Goal: Information Seeking & Learning: Check status

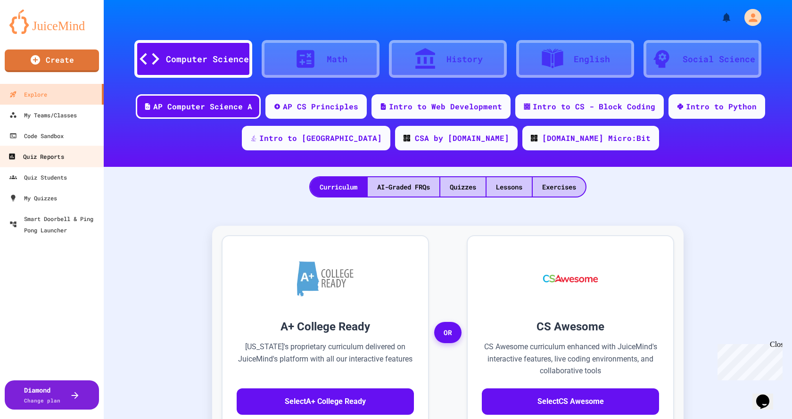
click at [48, 161] on div "Quiz Reports" at bounding box center [36, 157] width 56 height 12
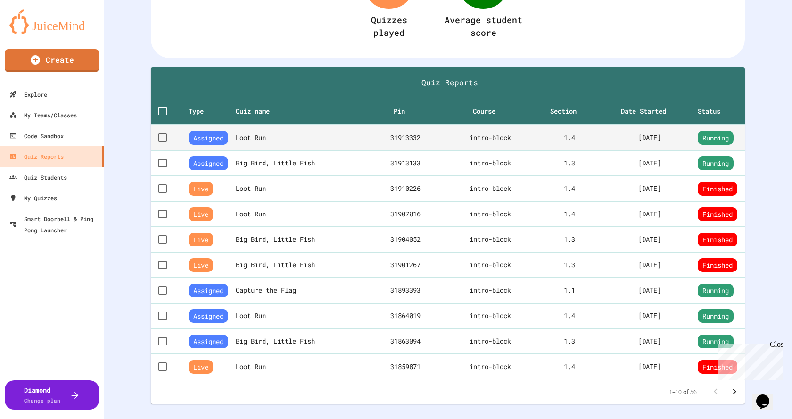
scroll to position [141, 0]
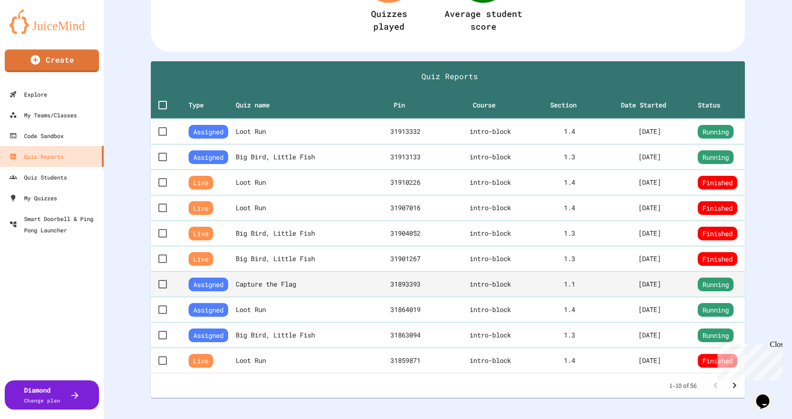
click at [325, 283] on th "Capture the Flag" at bounding box center [302, 284] width 132 height 25
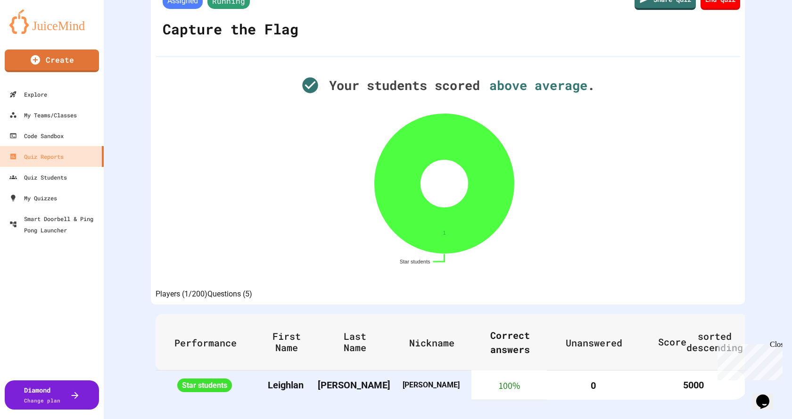
scroll to position [89, 0]
click at [50, 154] on div "Quiz Reports" at bounding box center [36, 157] width 56 height 12
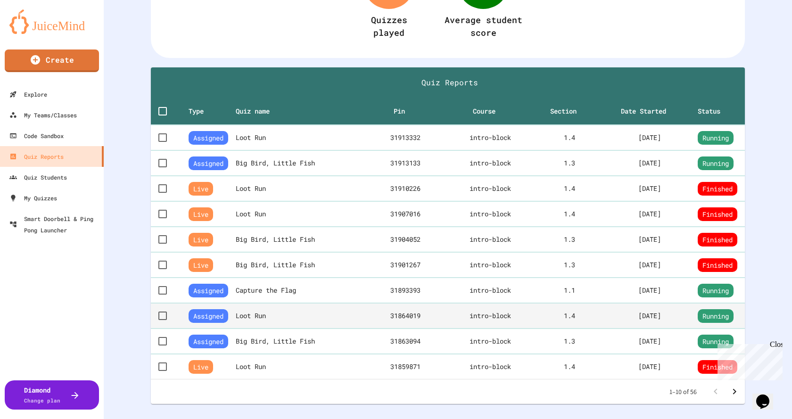
scroll to position [136, 0]
